Goal: Check status: Check status

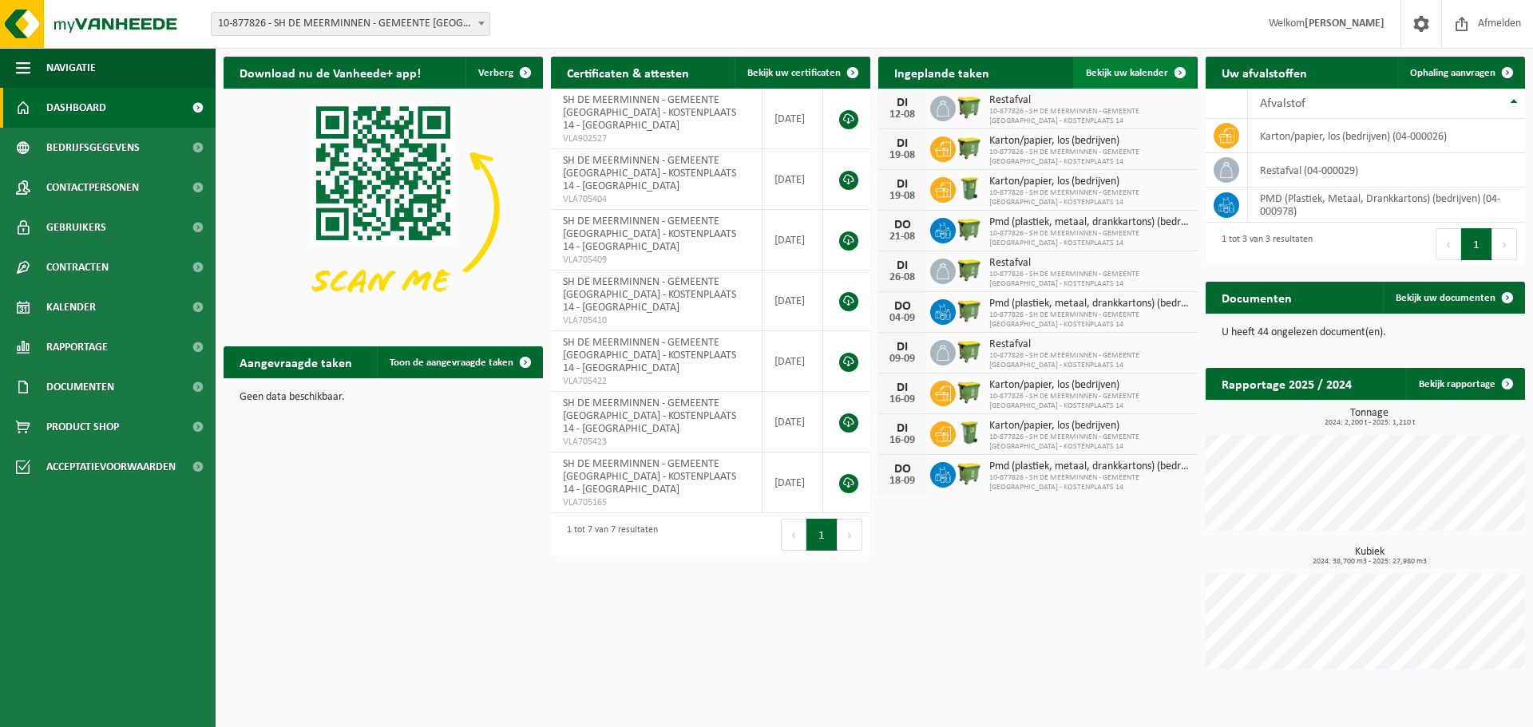
click at [1130, 68] on span "Bekijk uw kalender" at bounding box center [1127, 73] width 82 height 10
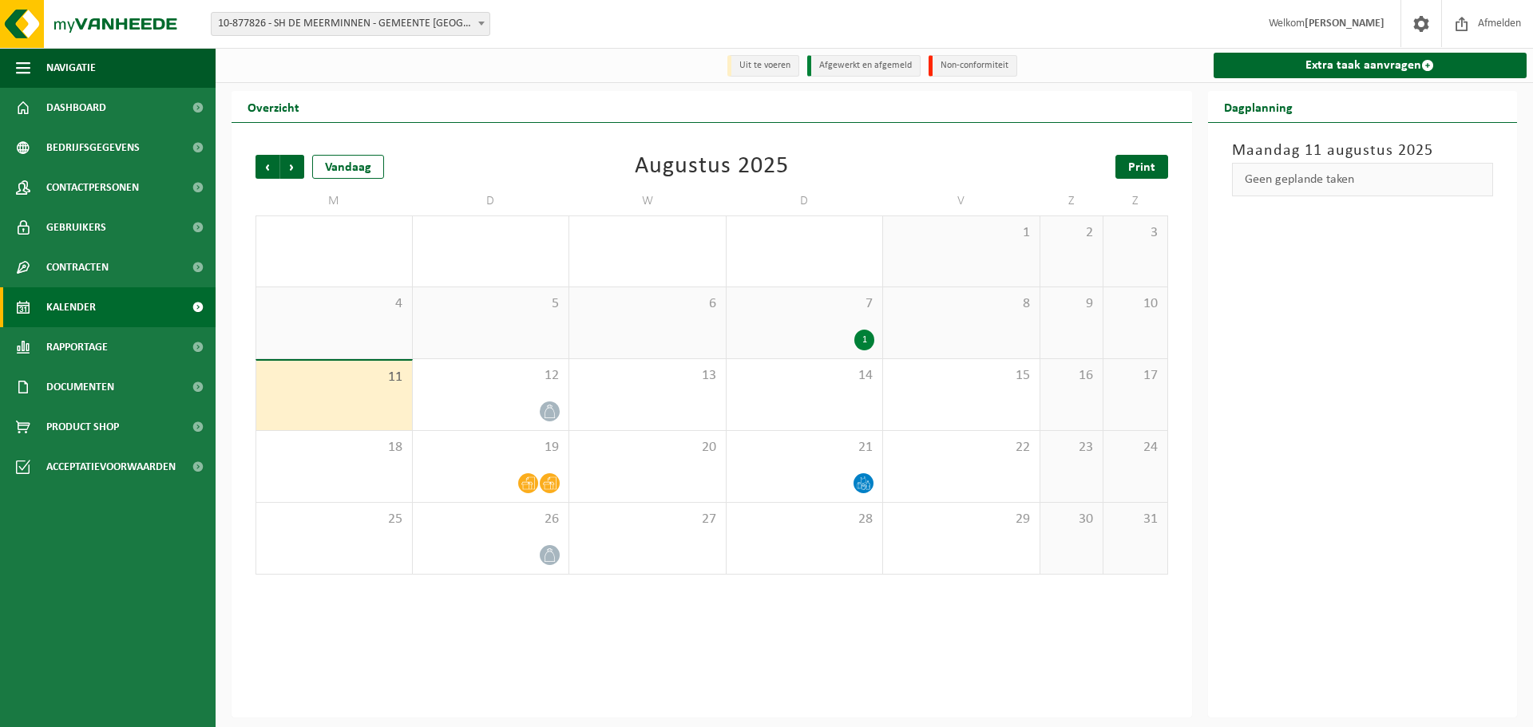
click at [1145, 169] on span "Print" at bounding box center [1141, 167] width 27 height 13
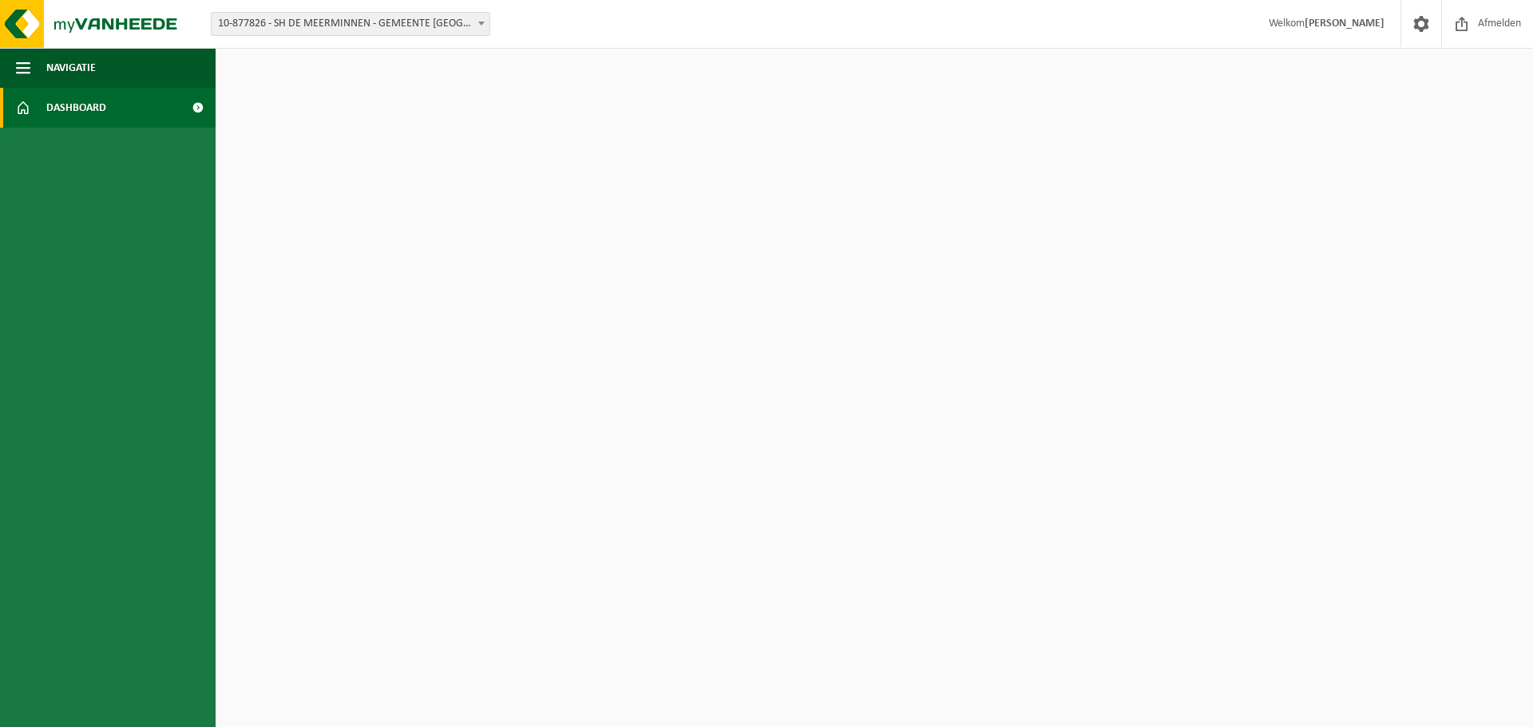
click at [481, 18] on span at bounding box center [481, 23] width 16 height 21
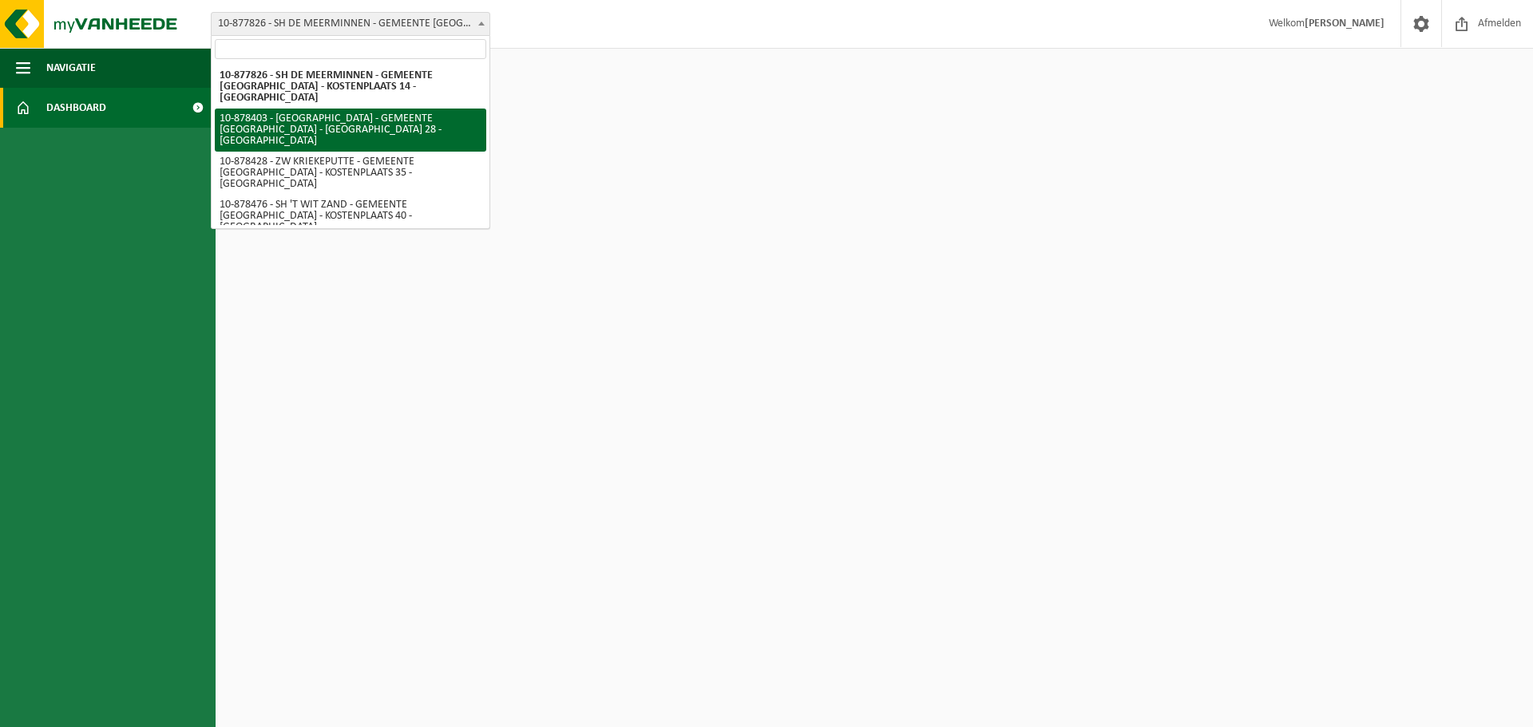
select select "108454"
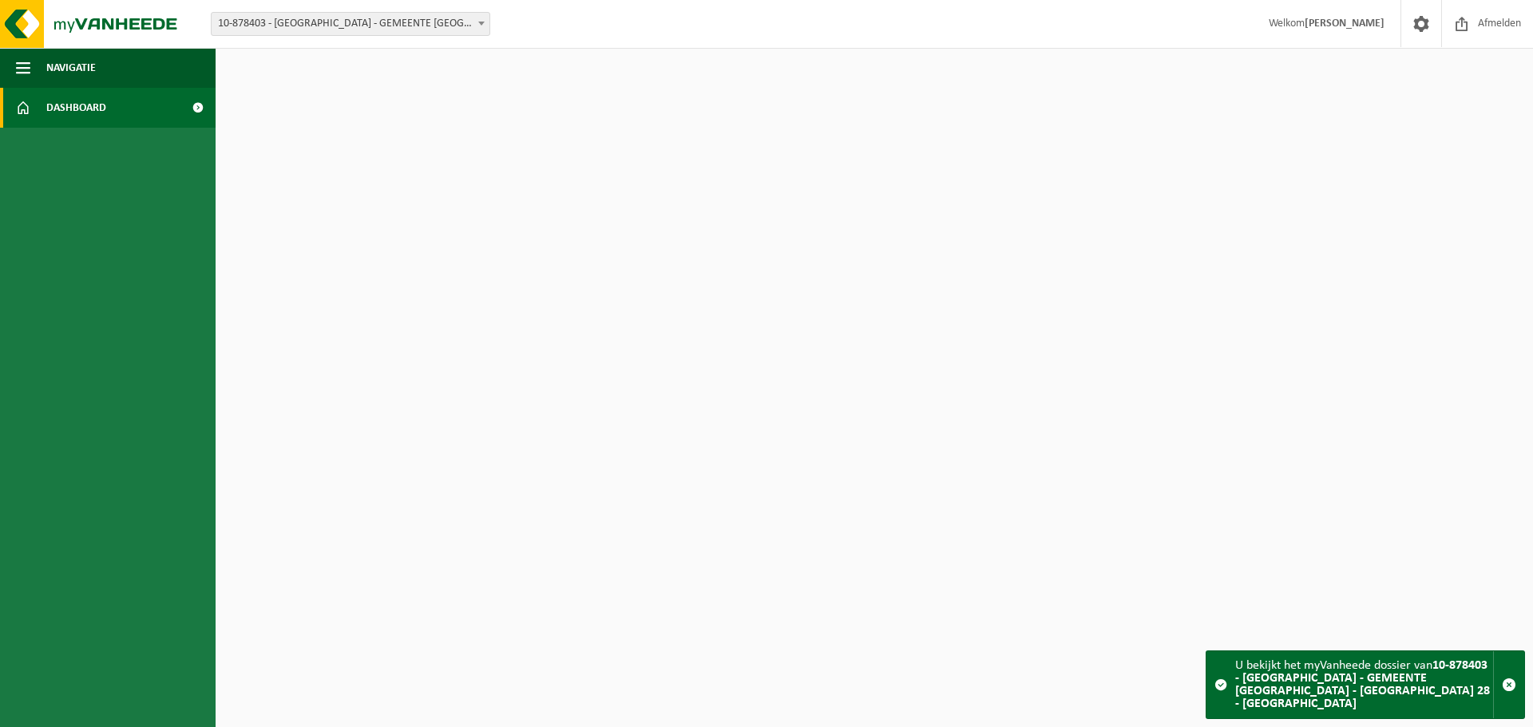
click at [467, 17] on span "10-878403 - [GEOGRAPHIC_DATA] - GEMEENTE [GEOGRAPHIC_DATA] - [GEOGRAPHIC_DATA] …" at bounding box center [351, 24] width 278 height 22
click at [1391, 681] on div "U bekijkt het myVanheede dossier van 10-878403 - SZ DE PEREL - GEMEENTE BEVEREN…" at bounding box center [1364, 684] width 258 height 67
click at [1220, 689] on span at bounding box center [1220, 684] width 13 height 13
click at [1274, 690] on strong "10-878403 - [GEOGRAPHIC_DATA] - GEMEENTE [GEOGRAPHIC_DATA] - [GEOGRAPHIC_DATA] …" at bounding box center [1362, 684] width 255 height 51
click at [1291, 693] on strong "10-878403 - [GEOGRAPHIC_DATA] - GEMEENTE [GEOGRAPHIC_DATA] - [GEOGRAPHIC_DATA] …" at bounding box center [1362, 684] width 255 height 51
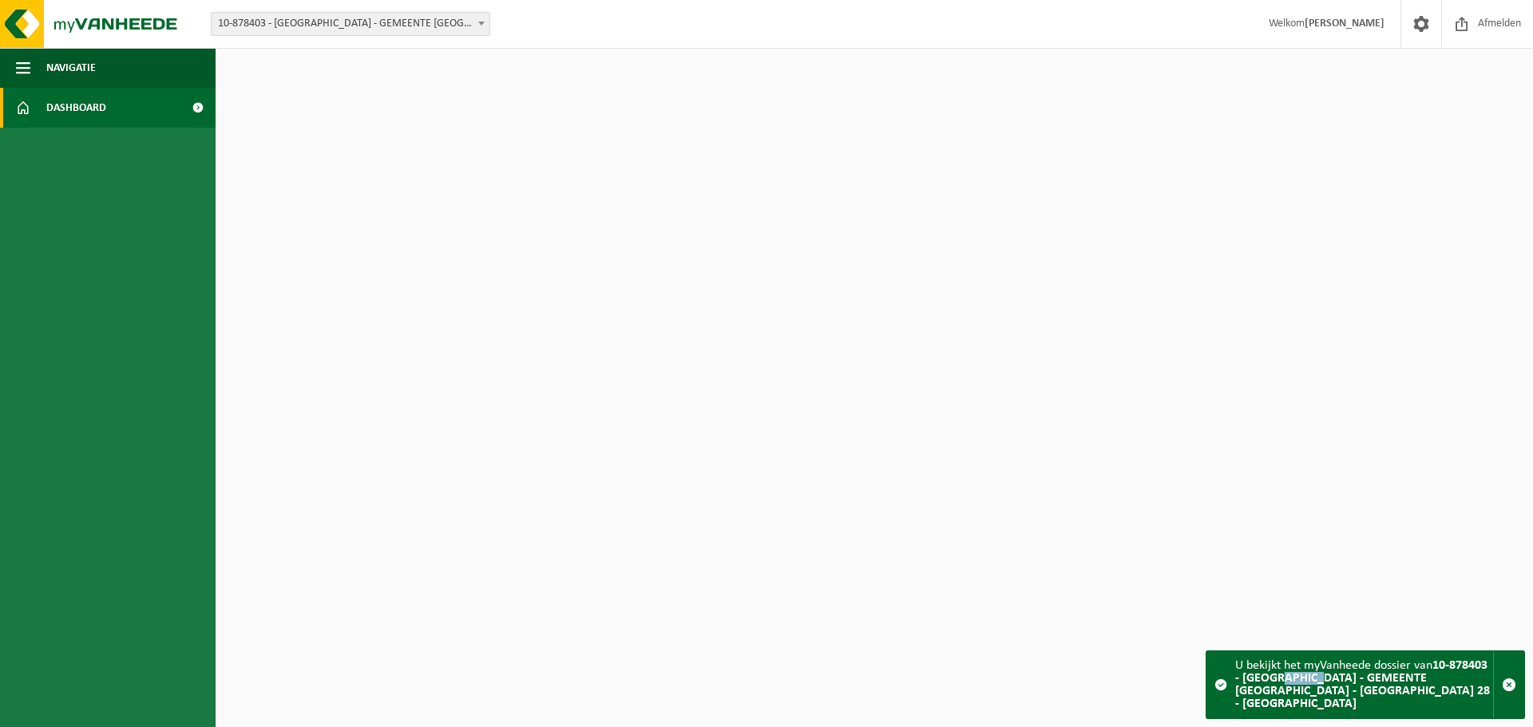
click at [1291, 693] on strong "10-878403 - [GEOGRAPHIC_DATA] - GEMEENTE [GEOGRAPHIC_DATA] - [GEOGRAPHIC_DATA] …" at bounding box center [1362, 684] width 255 height 51
click at [481, 16] on span at bounding box center [481, 23] width 16 height 21
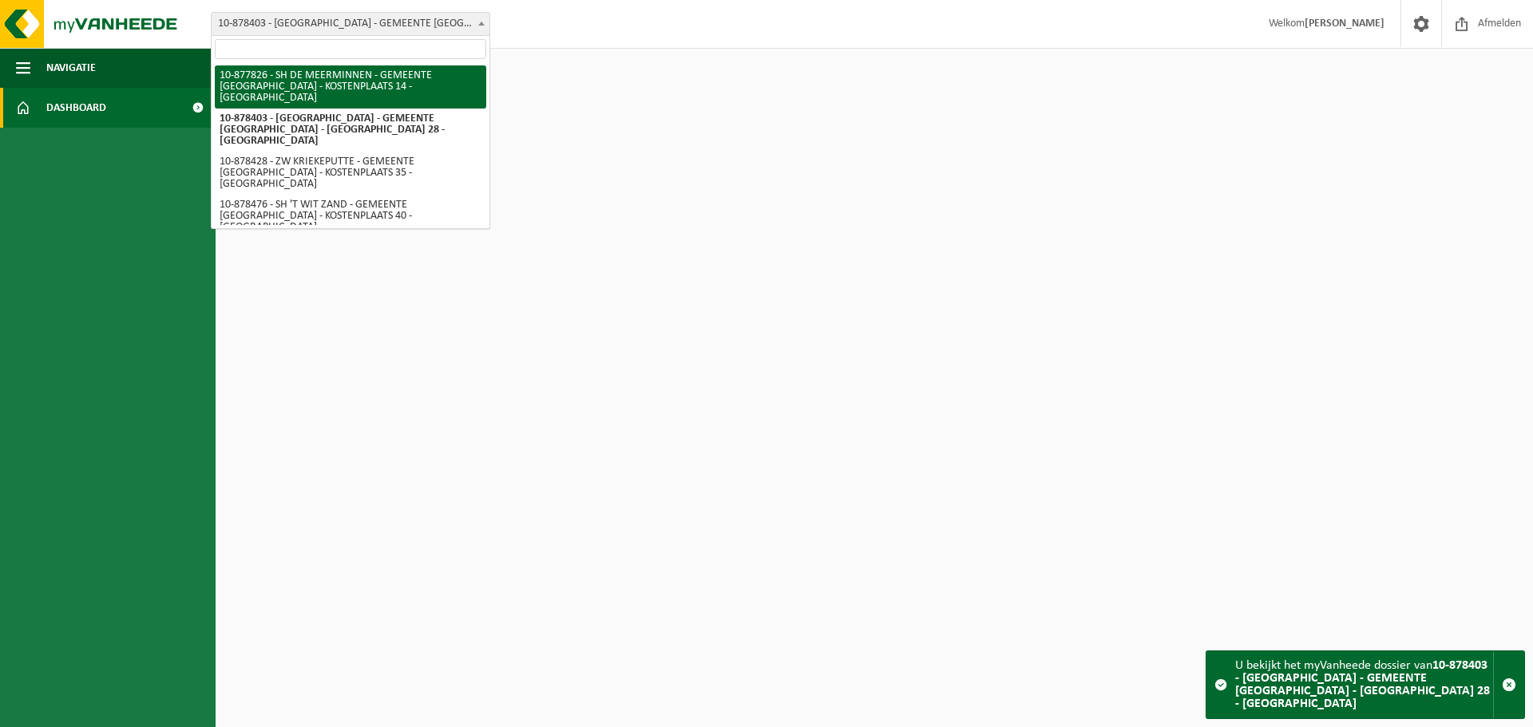
select select "108125"
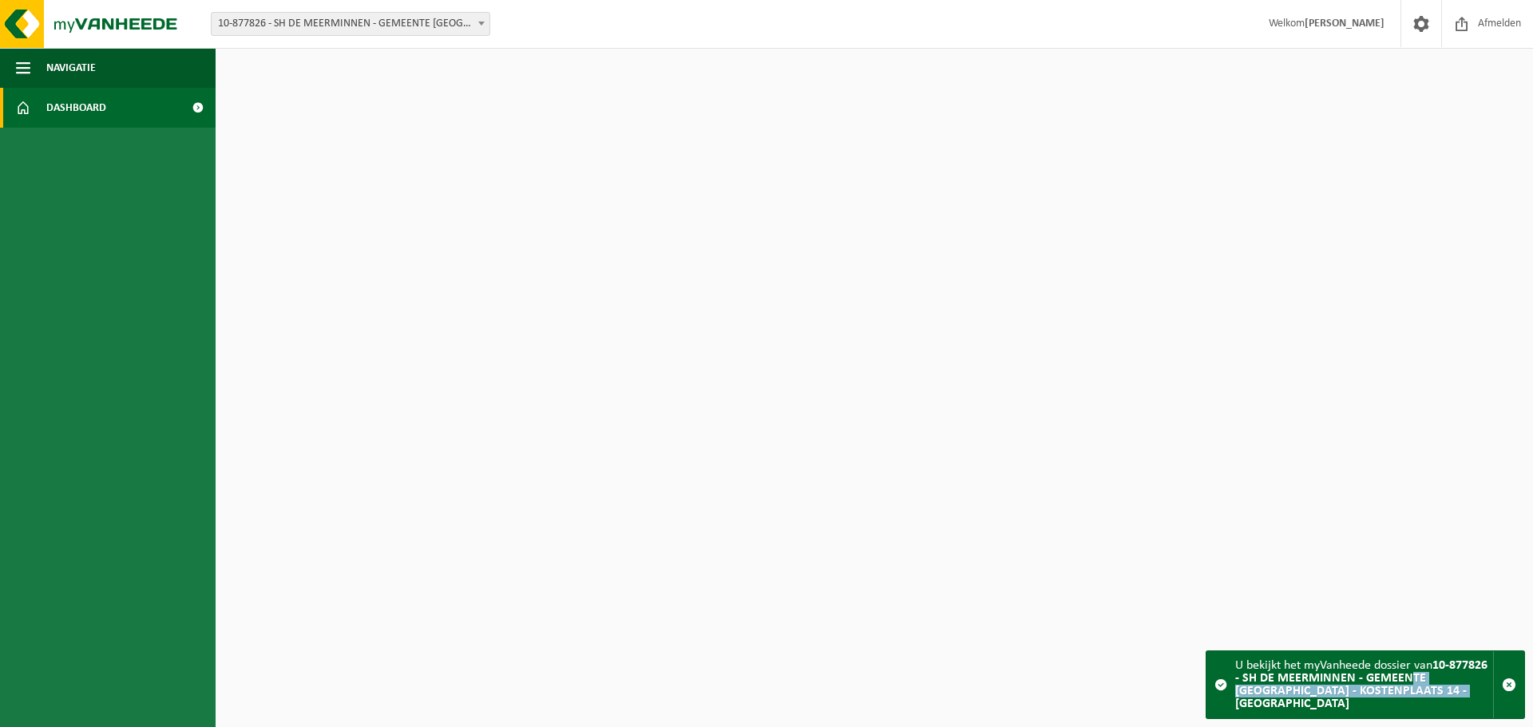
drag, startPoint x: 1415, startPoint y: 699, endPoint x: 1398, endPoint y: 693, distance: 17.9
click at [1398, 693] on strong "10-877826 - SH DE MEERMINNEN - GEMEENTE [GEOGRAPHIC_DATA] - KOSTENPLAATS 14 - […" at bounding box center [1361, 684] width 252 height 51
click at [42, 101] on link "Dashboard" at bounding box center [108, 108] width 216 height 40
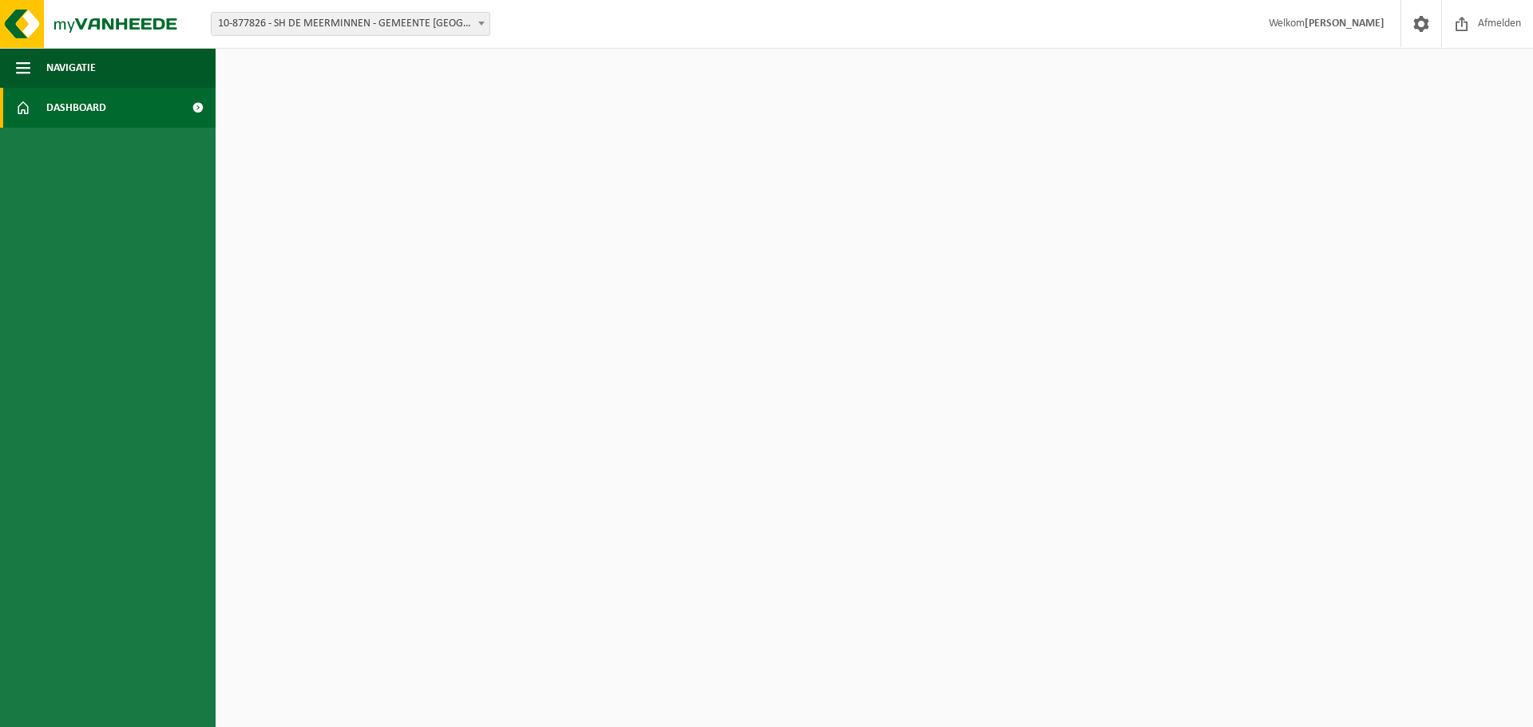
click at [481, 22] on b at bounding box center [481, 24] width 6 height 4
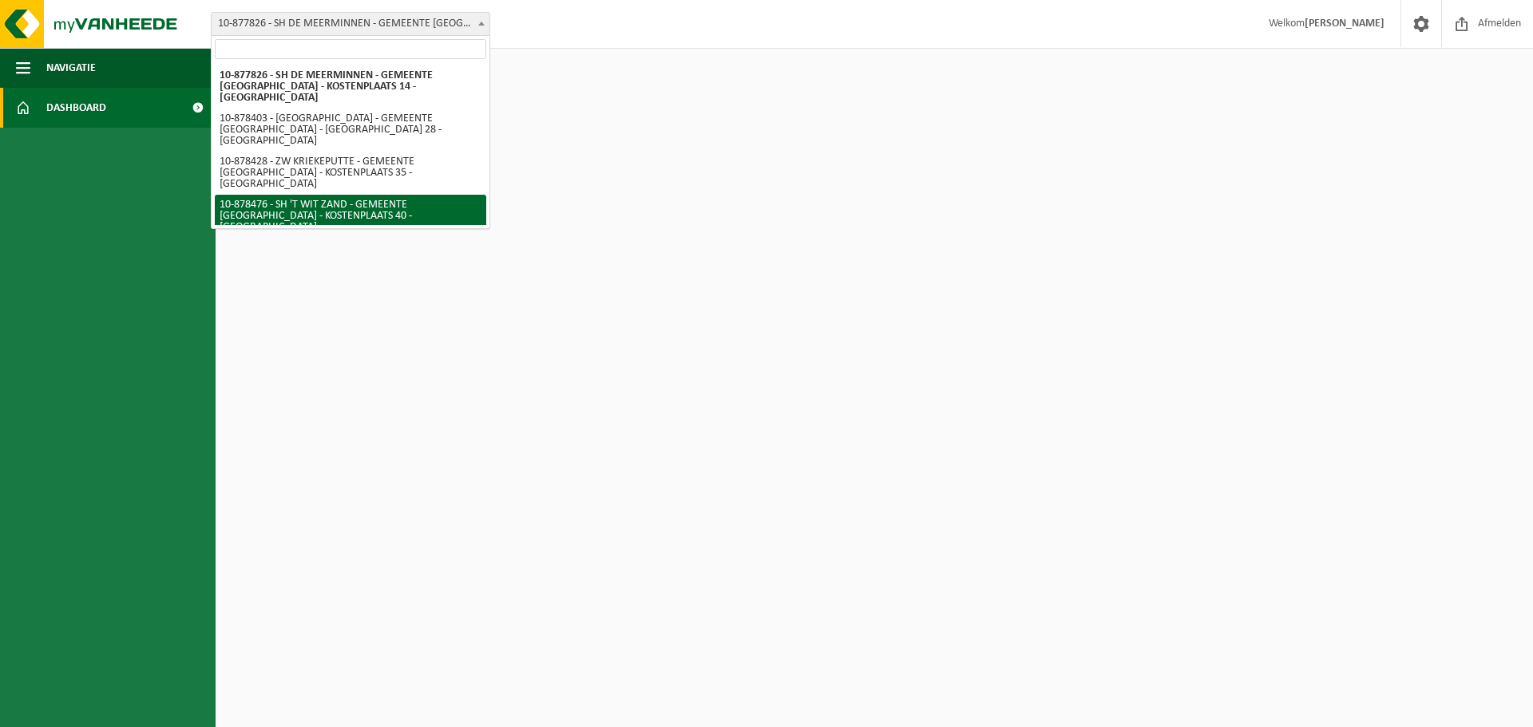
select select "108473"
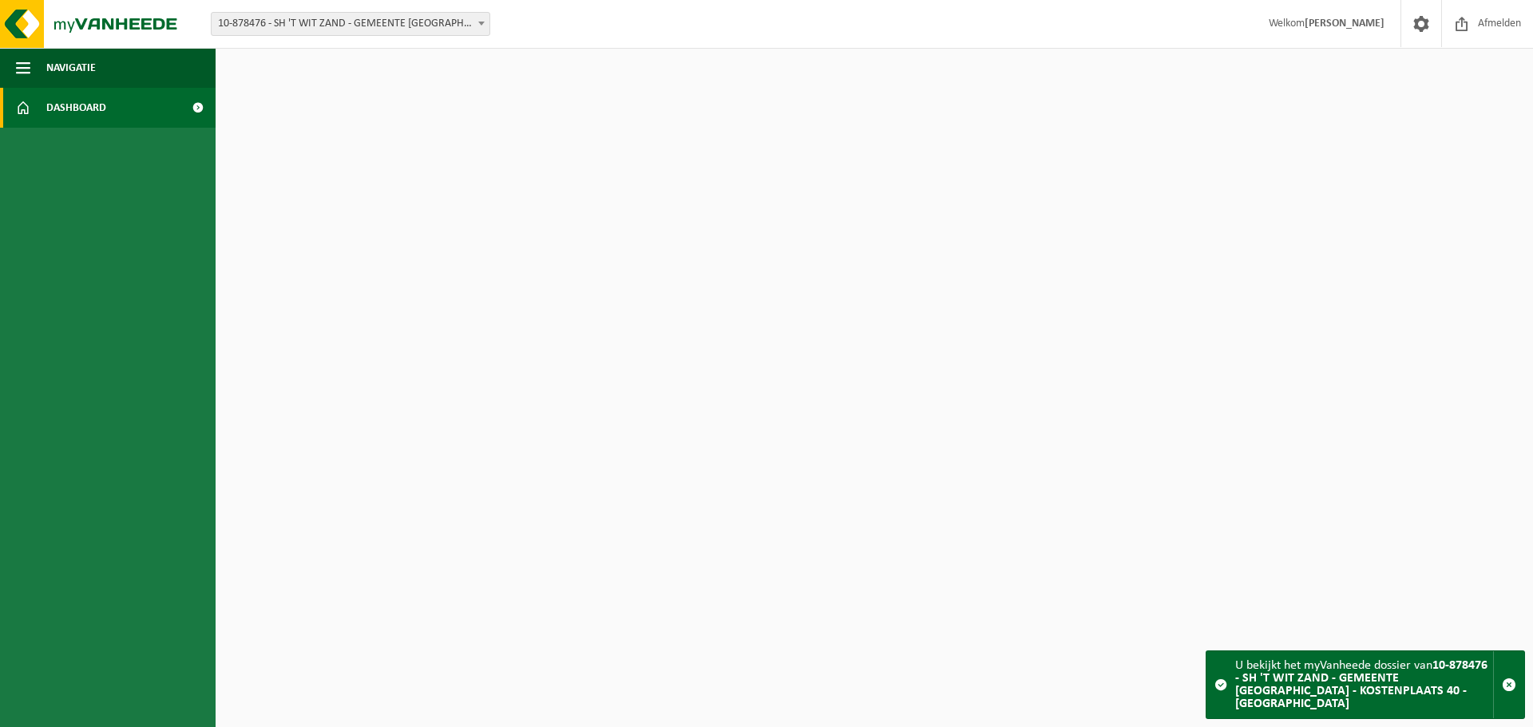
click at [1339, 689] on strong "10-878476 - SH 'T WIT ZAND - GEMEENTE [GEOGRAPHIC_DATA] - KOSTENPLAATS 40 - [GE…" at bounding box center [1361, 684] width 252 height 51
click at [1216, 688] on span at bounding box center [1220, 684] width 13 height 13
click at [1355, 698] on strong "10-878476 - SH 'T WIT ZAND - GEMEENTE [GEOGRAPHIC_DATA] - KOSTENPLAATS 40 - [GE…" at bounding box center [1361, 684] width 252 height 51
click at [1481, 692] on div "U bekijkt het myVanheede dossier van 10-878476 - SH 'T WIT ZAND - GEMEENTE BEVE…" at bounding box center [1364, 684] width 258 height 67
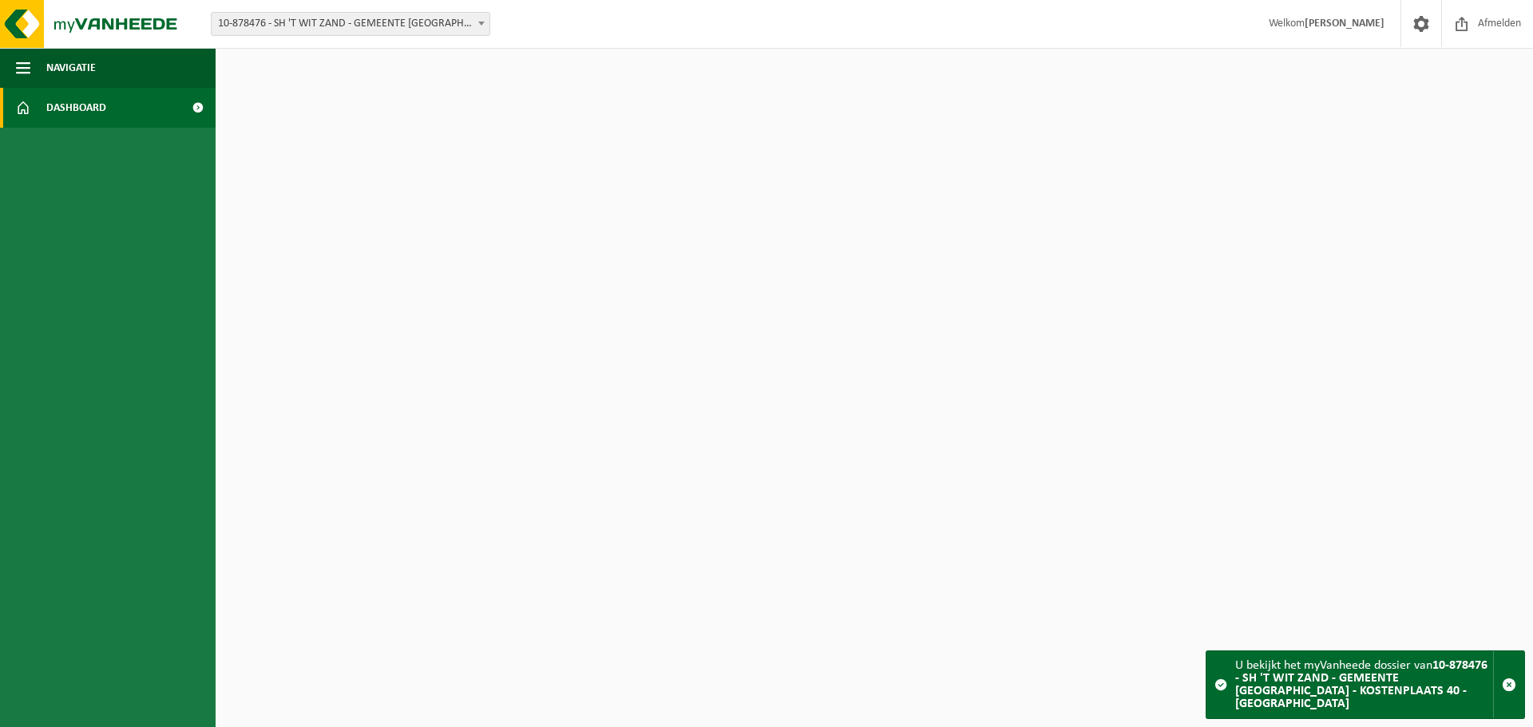
click at [1458, 692] on div "U bekijkt het myVanheede dossier van 10-878476 - SH 'T WIT ZAND - GEMEENTE BEVE…" at bounding box center [1364, 684] width 258 height 67
drag, startPoint x: 1458, startPoint y: 692, endPoint x: 1450, endPoint y: 690, distance: 8.9
click at [1450, 691] on div "U bekijkt het myVanheede dossier van 10-878476 - SH 'T WIT ZAND - GEMEENTE BEVE…" at bounding box center [1364, 684] width 258 height 67
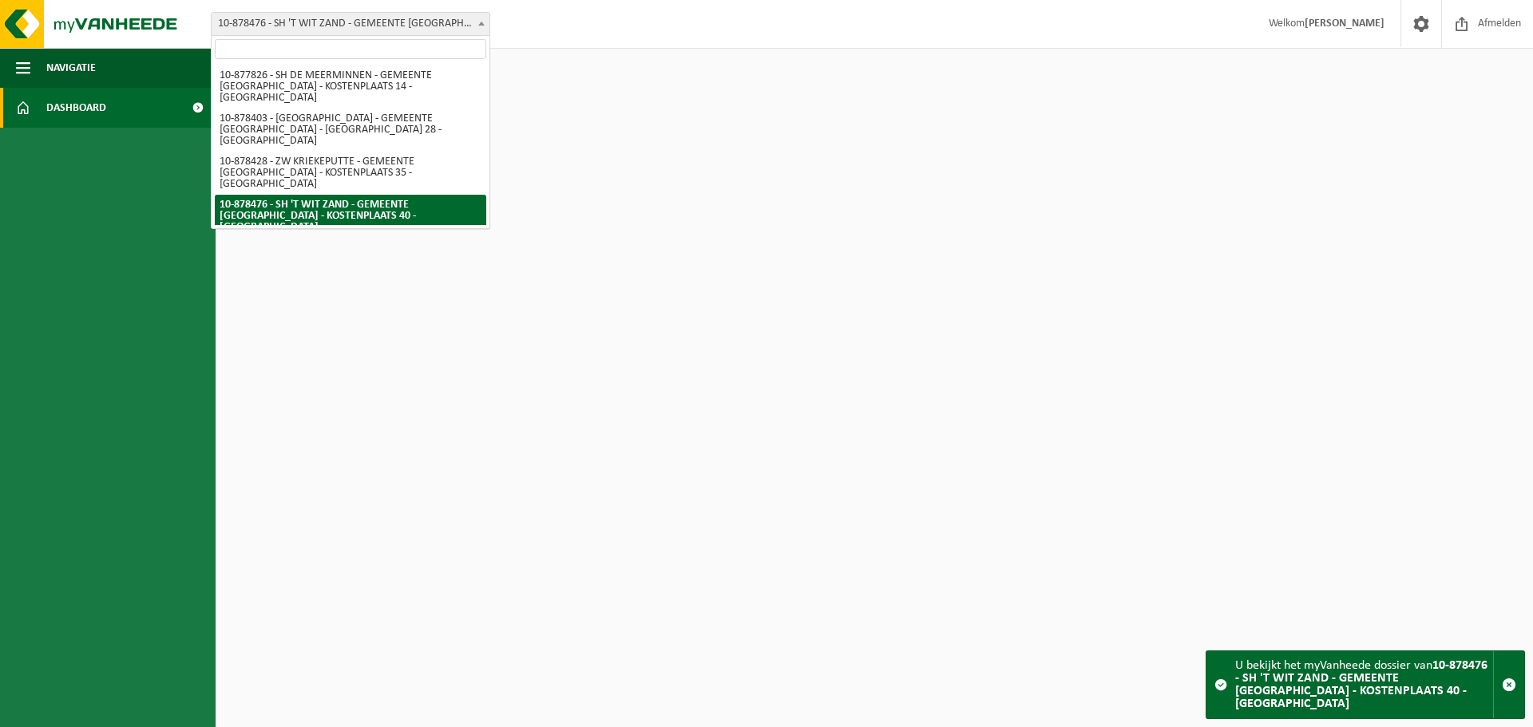
click at [473, 22] on span "10-878476 - SH 'T WIT ZAND - GEMEENTE [GEOGRAPHIC_DATA] - KOSTENPLAATS 40 - [GE…" at bounding box center [351, 24] width 278 height 22
select select "108485"
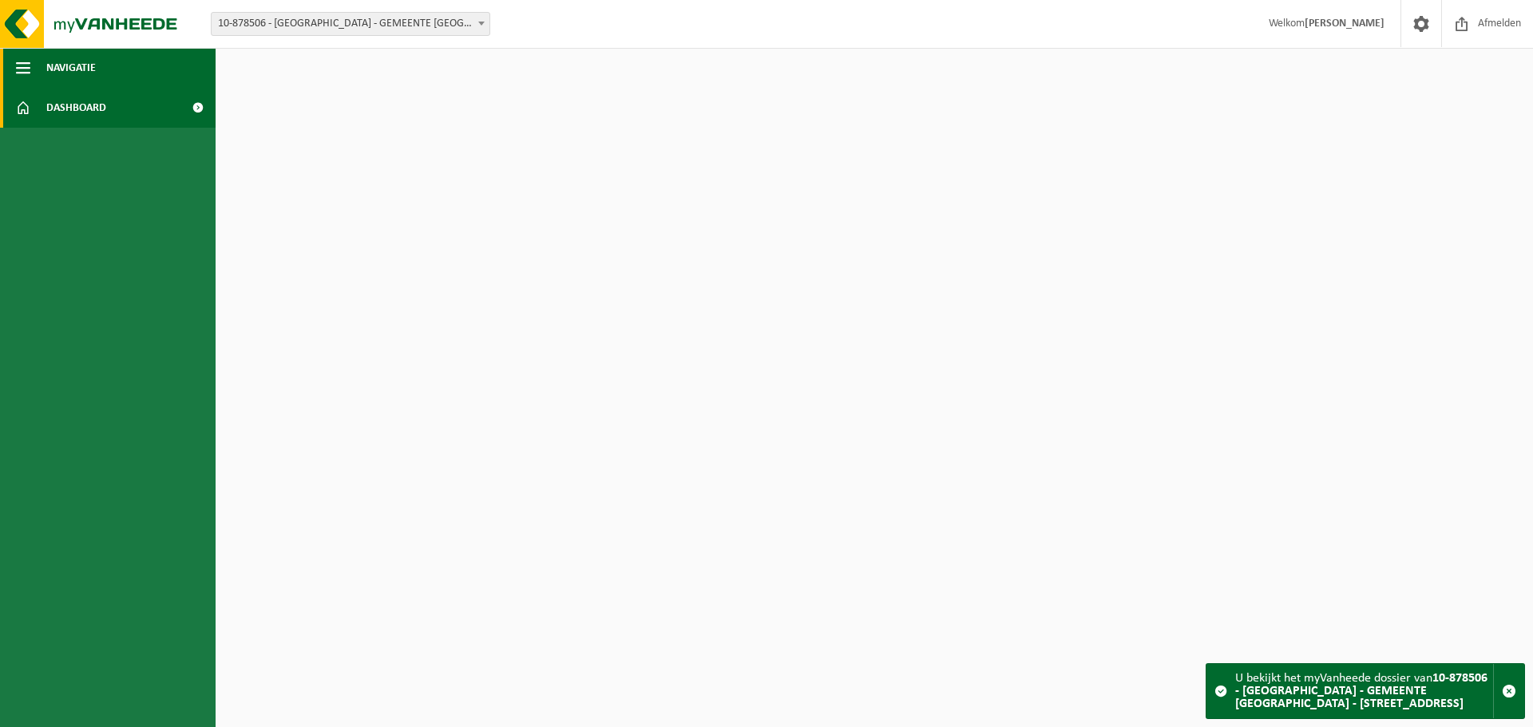
click at [21, 65] on span "button" at bounding box center [23, 68] width 14 height 40
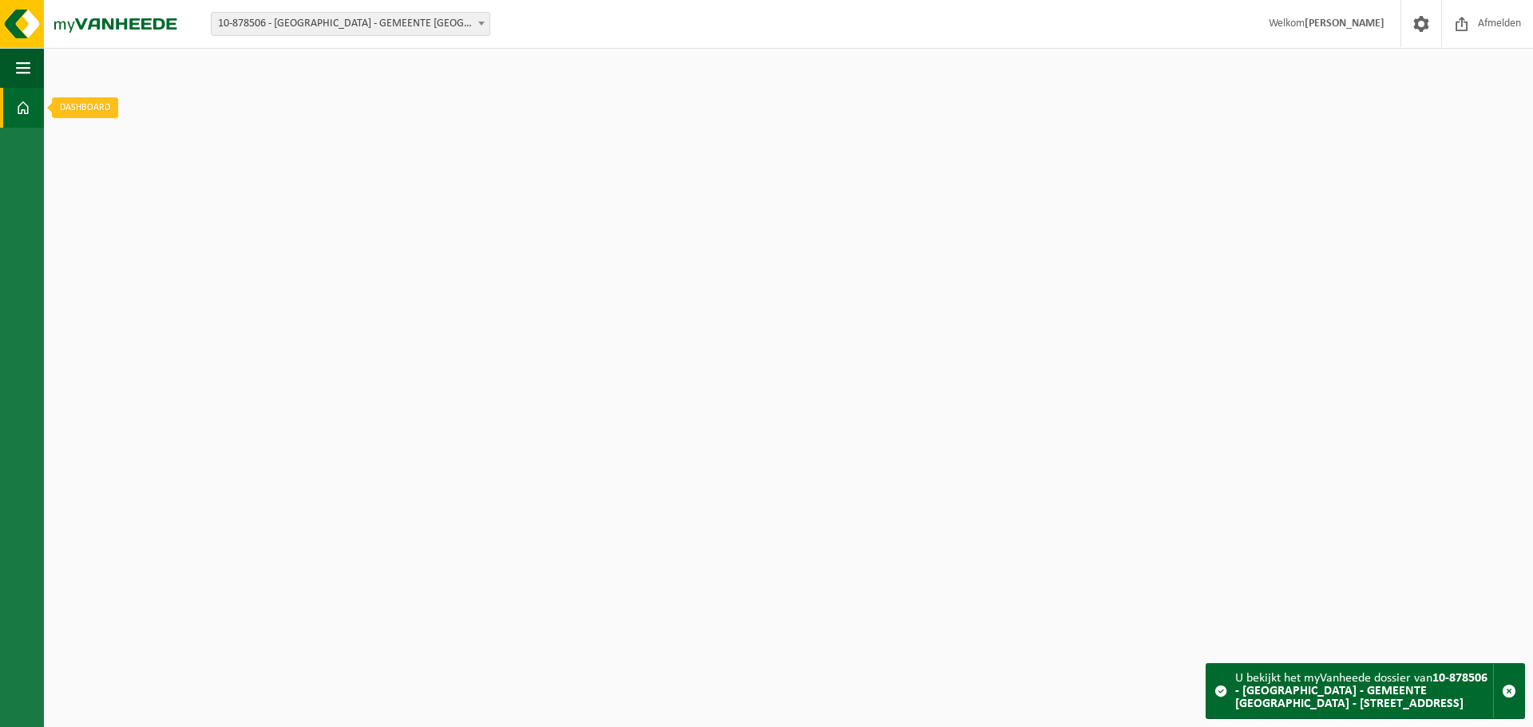
click at [20, 105] on span at bounding box center [23, 108] width 14 height 40
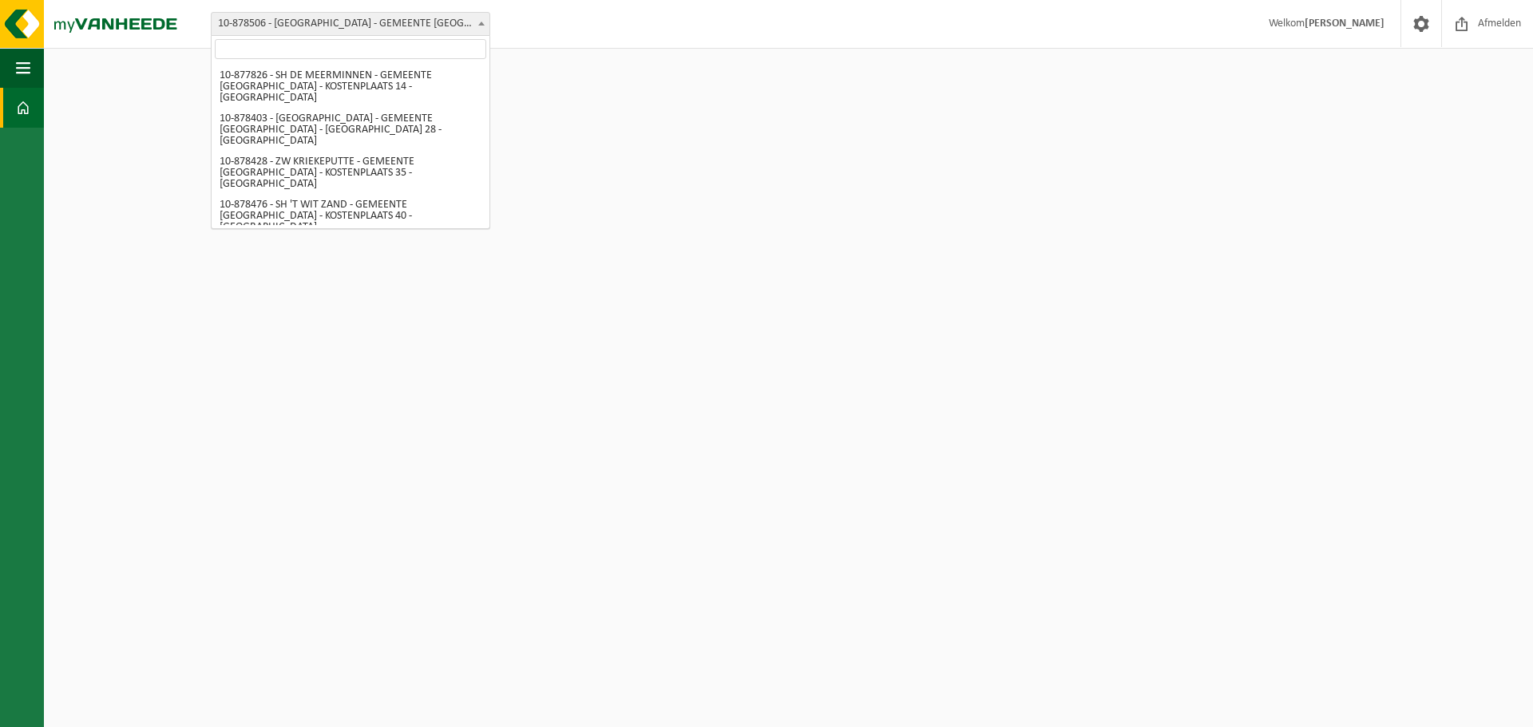
click at [481, 23] on b at bounding box center [481, 24] width 6 height 4
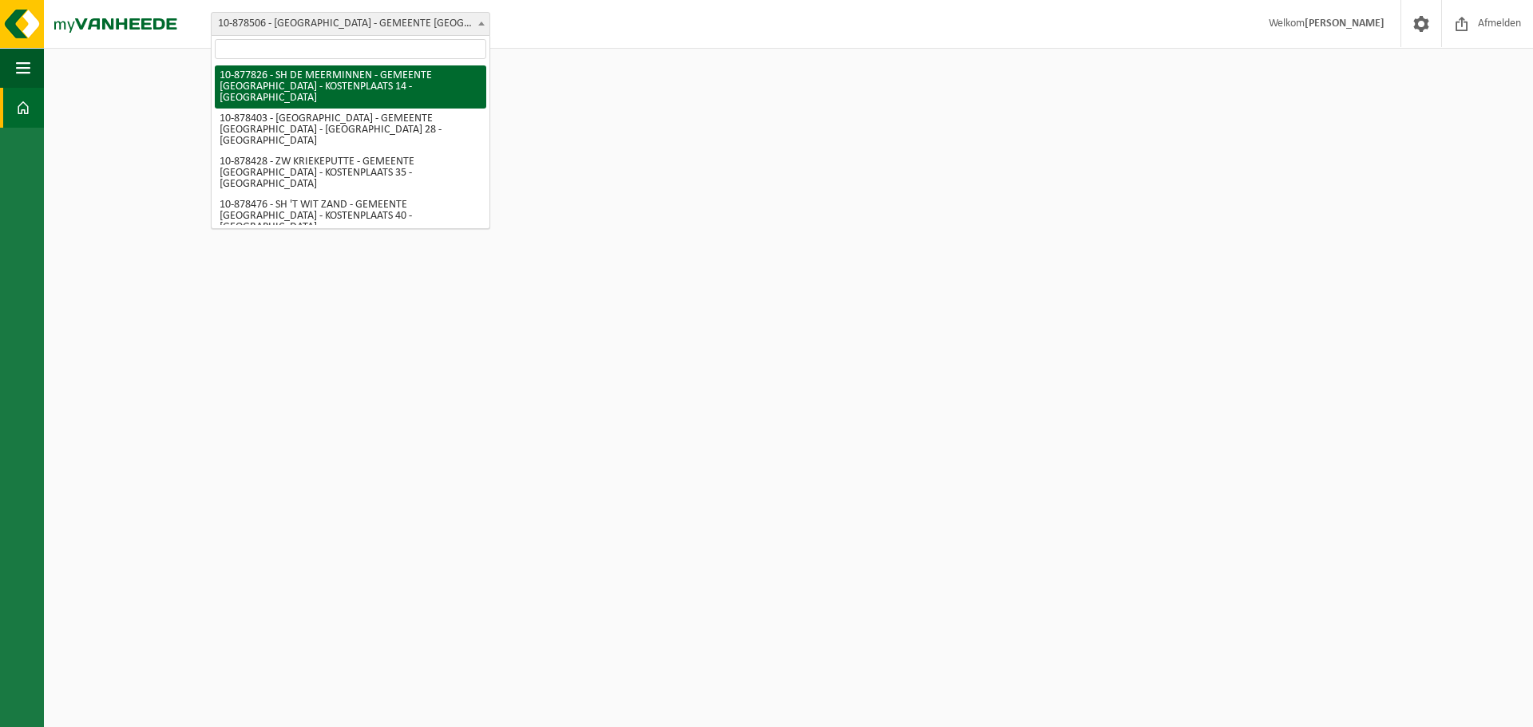
select select "108125"
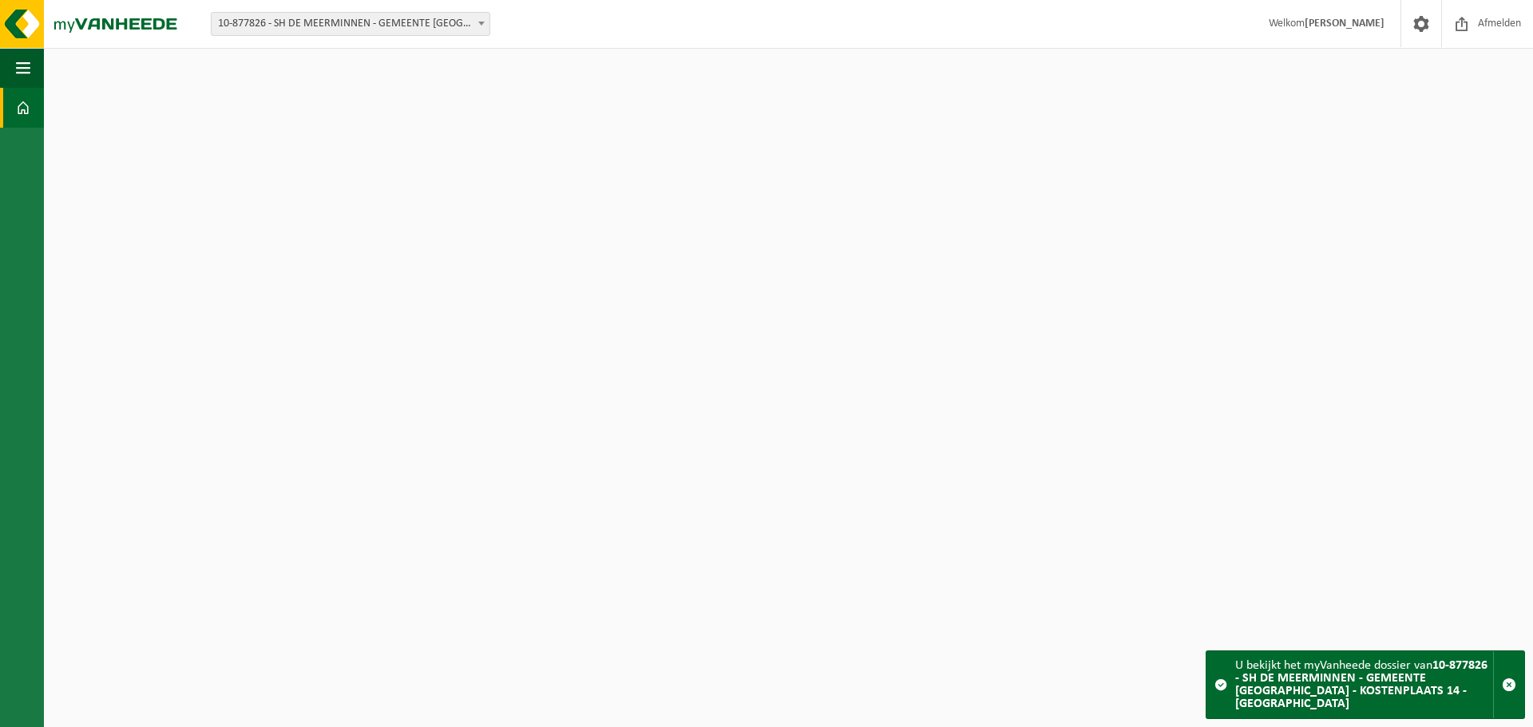
click at [1332, 688] on strong "10-877826 - SH DE MEERMINNEN - GEMEENTE [GEOGRAPHIC_DATA] - KOSTENPLAATS 14 - […" at bounding box center [1361, 684] width 252 height 51
click at [1504, 690] on span "button" at bounding box center [1508, 685] width 14 height 14
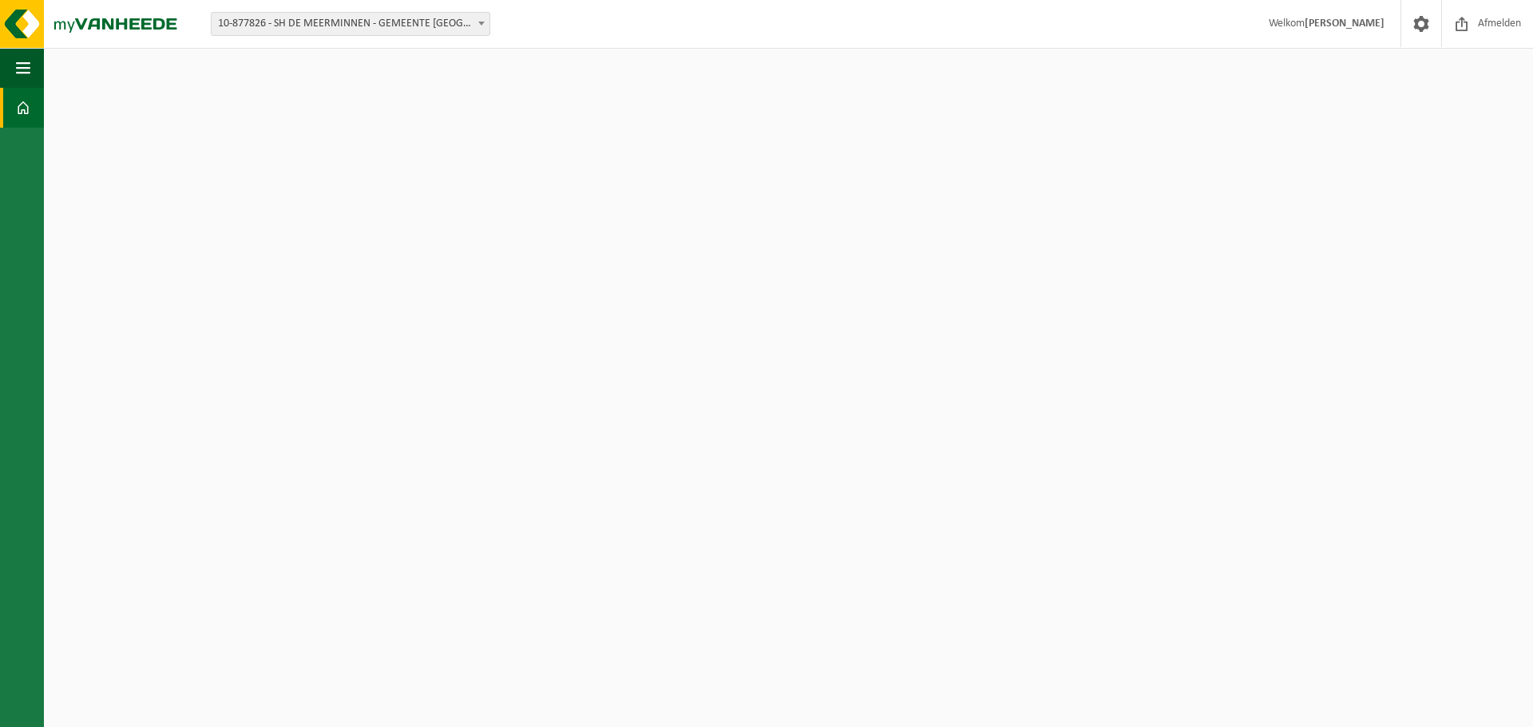
click at [1323, 26] on strong "[PERSON_NAME]" at bounding box center [1344, 24] width 80 height 12
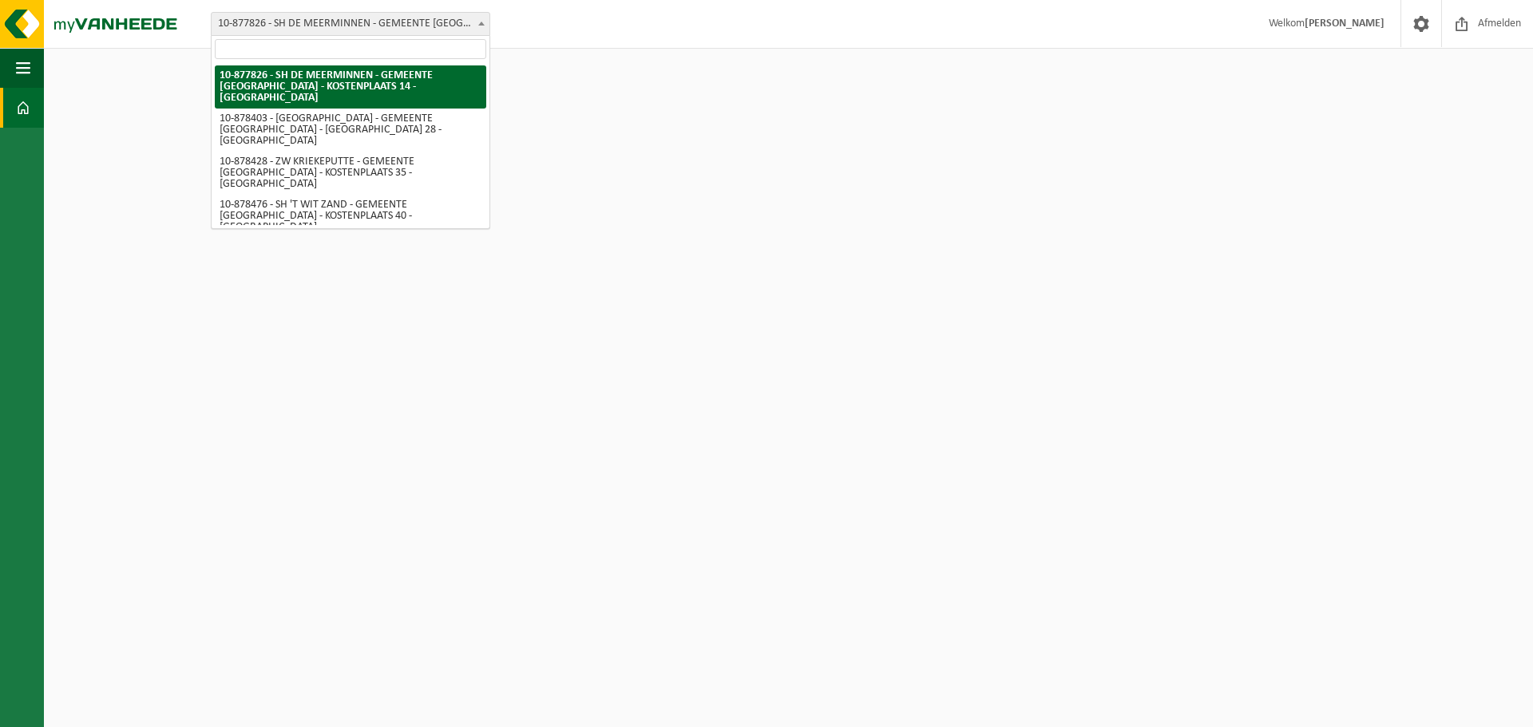
click at [481, 22] on b at bounding box center [481, 24] width 6 height 4
click at [484, 23] on b at bounding box center [481, 24] width 6 height 4
